Goal: Task Accomplishment & Management: Use online tool/utility

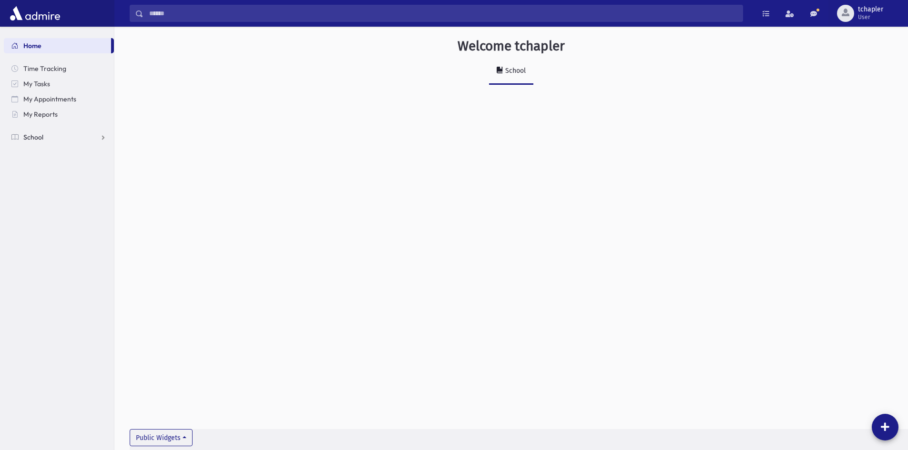
click at [35, 133] on span "School" at bounding box center [33, 137] width 20 height 9
click at [49, 241] on span "Report Cards" at bounding box center [49, 244] width 41 height 9
click at [49, 255] on span "Entry" at bounding box center [44, 259] width 16 height 9
